Goal: Transaction & Acquisition: Purchase product/service

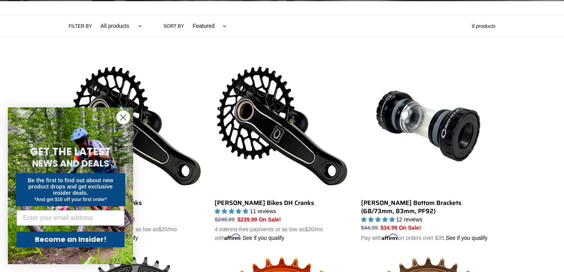
scroll to position [177, 0]
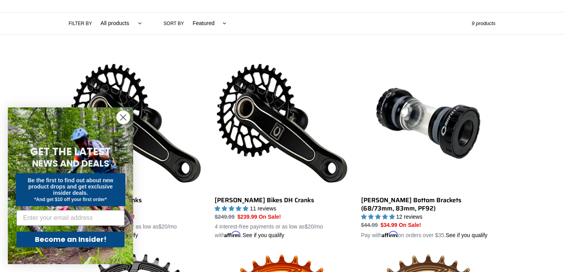
click at [123, 120] on circle "Close dialog" at bounding box center [123, 117] width 13 height 13
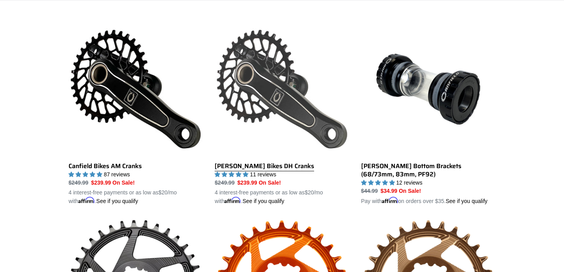
scroll to position [214, 0]
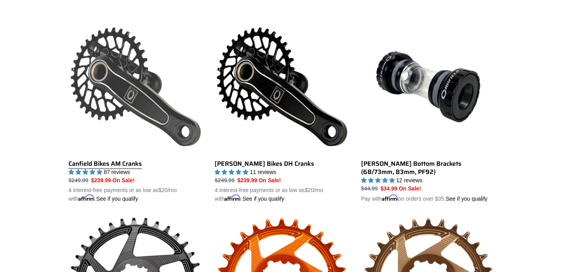
click at [118, 85] on link "Canfield Bikes AM Cranks" at bounding box center [136, 111] width 134 height 183
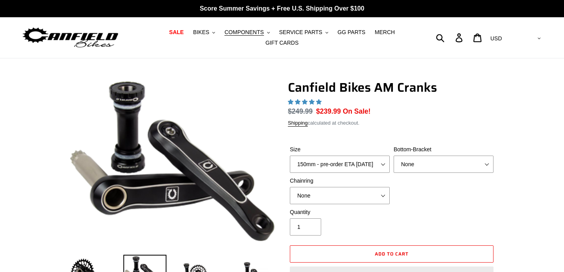
select select "highest-rating"
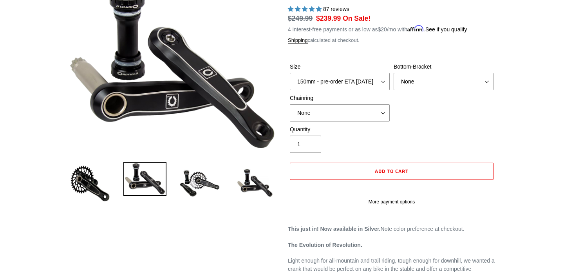
scroll to position [92, 0]
click at [358, 83] on select "150mm - pre-order ETA 10/15/25 155mm - pre-order ETA 10/15/25 160mm - pre-order…" at bounding box center [340, 81] width 100 height 17
click at [421, 81] on select "None BSA Threaded 68/73mm Press Fit PF92" at bounding box center [444, 81] width 100 height 17
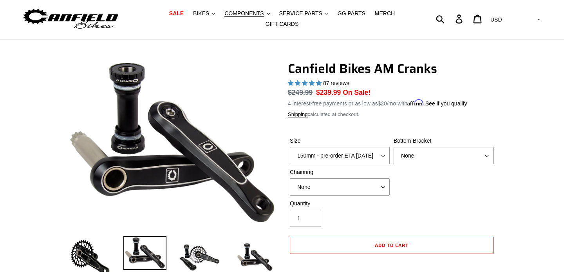
scroll to position [22, 0]
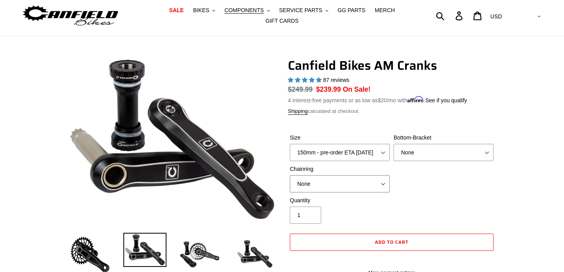
click at [365, 186] on select "None 30t Round (Boost 148) 30t Oval (Boost 148) 32t Round (Boost 148) 32t Oval …" at bounding box center [340, 183] width 100 height 17
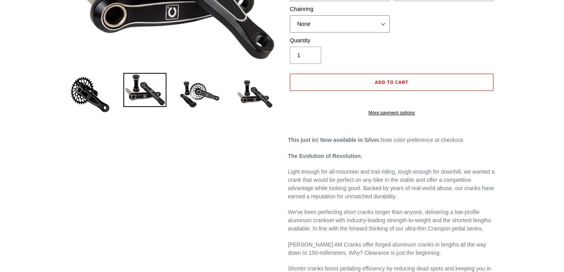
scroll to position [176, 0]
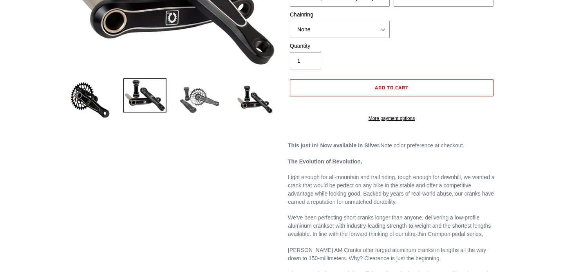
click at [194, 100] on img at bounding box center [199, 99] width 43 height 43
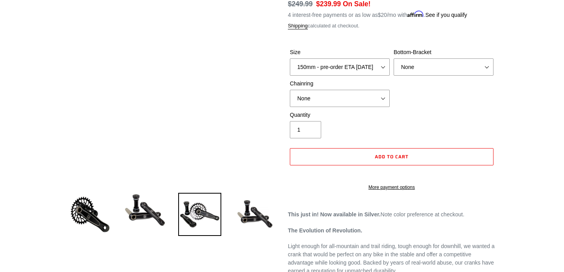
scroll to position [107, 0]
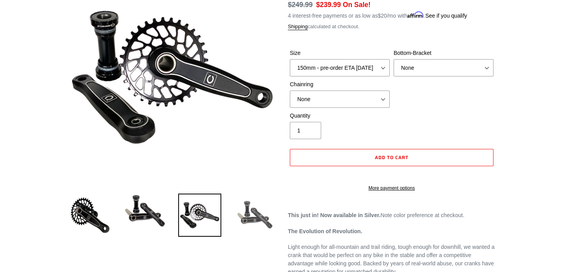
click at [252, 211] on img at bounding box center [254, 214] width 43 height 43
